Goal: Task Accomplishment & Management: Manage account settings

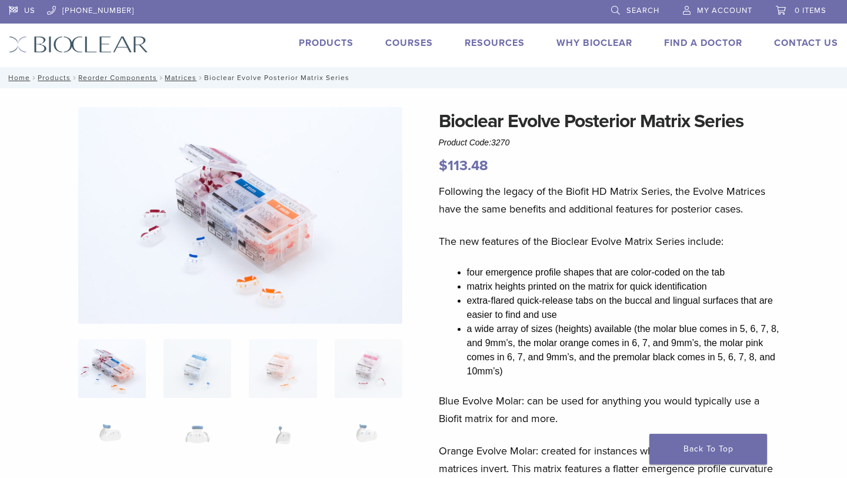
click at [712, 9] on span "My Account" at bounding box center [724, 10] width 55 height 9
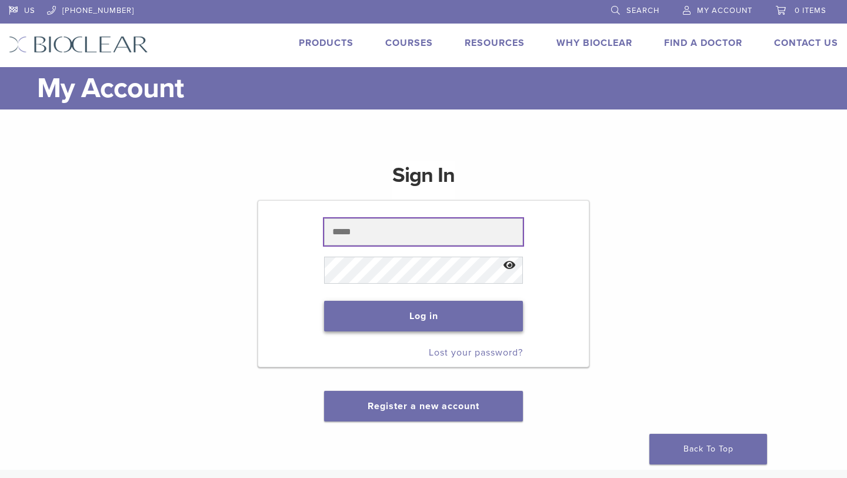
type input "**********"
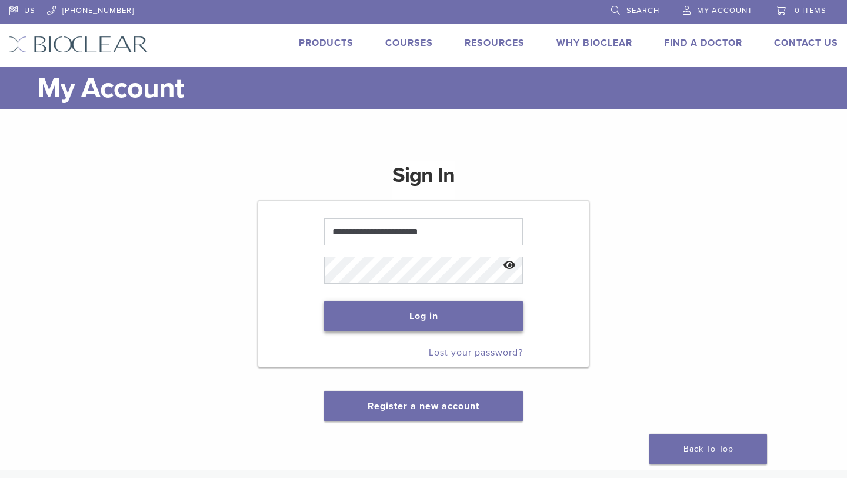
click at [423, 321] on button "Log in" at bounding box center [423, 316] width 198 height 31
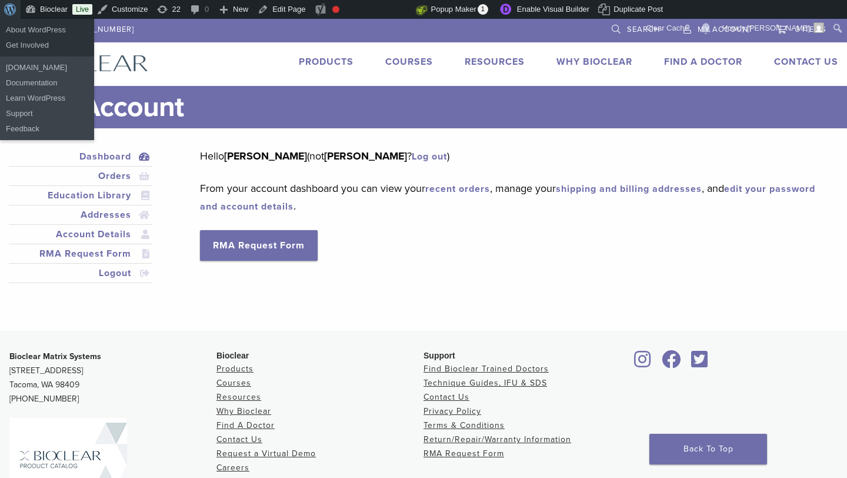
click at [6, 12] on span "Toolbar" at bounding box center [8, 8] width 9 height 16
